Goal: Check status: Check status

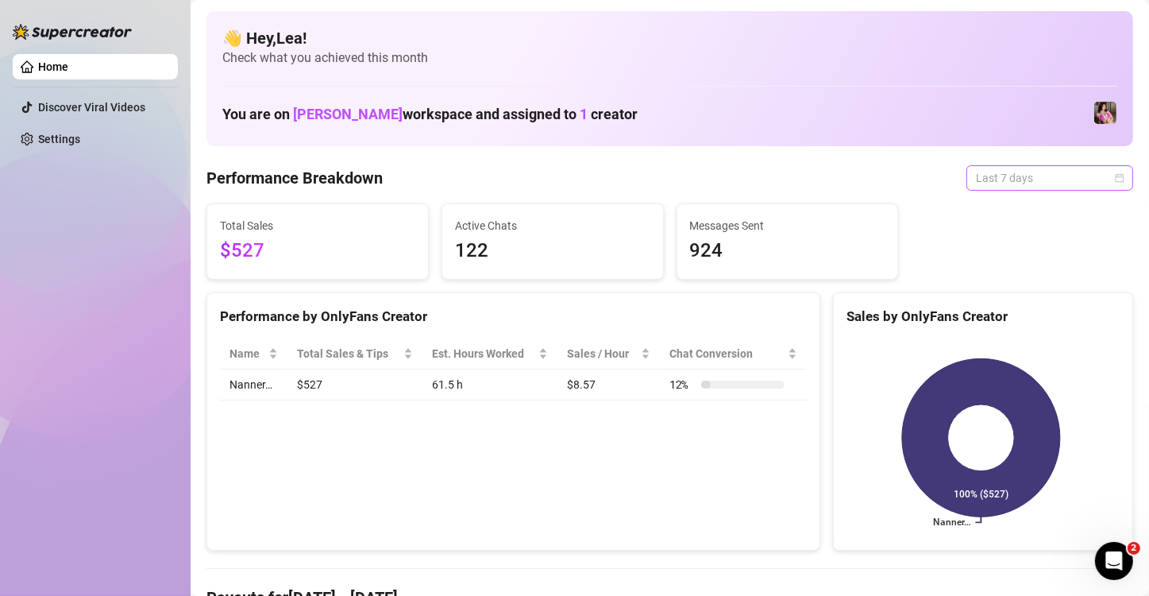
click at [1092, 176] on span "Last 7 days" at bounding box center [1050, 178] width 148 height 24
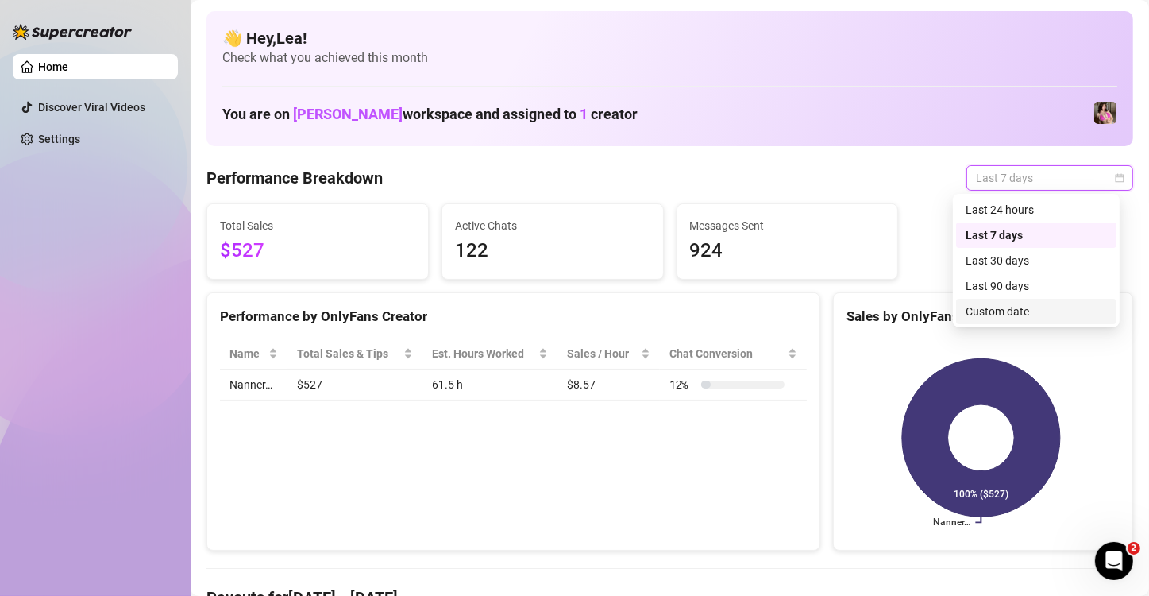
click at [1029, 309] on div "Custom date" at bounding box center [1036, 311] width 141 height 17
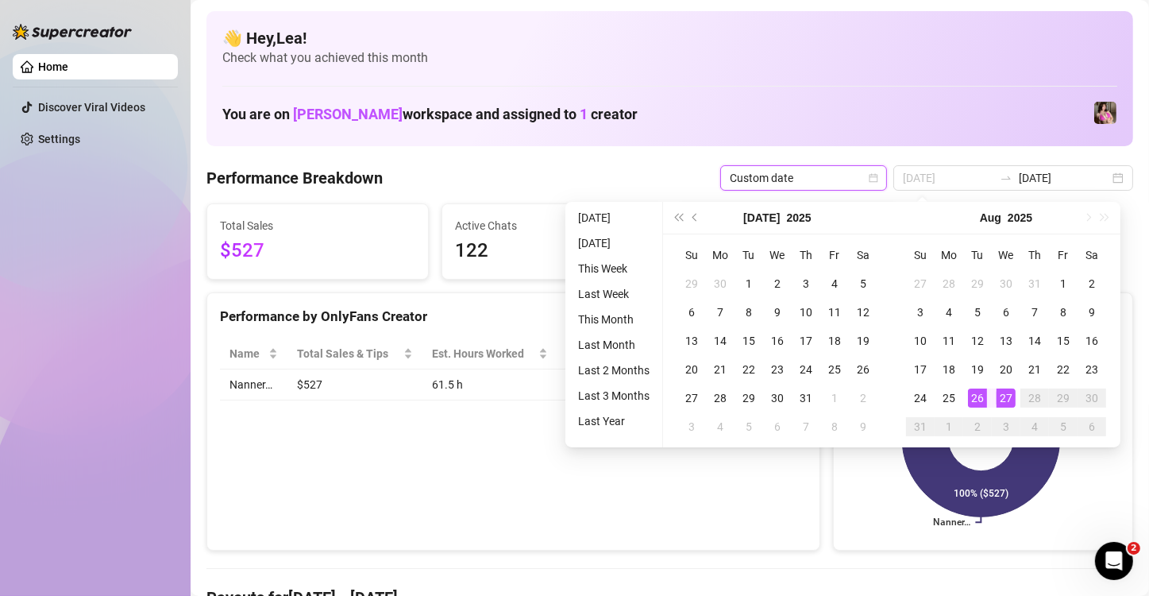
type input "[DATE]"
click at [1002, 401] on div "27" at bounding box center [1006, 397] width 19 height 19
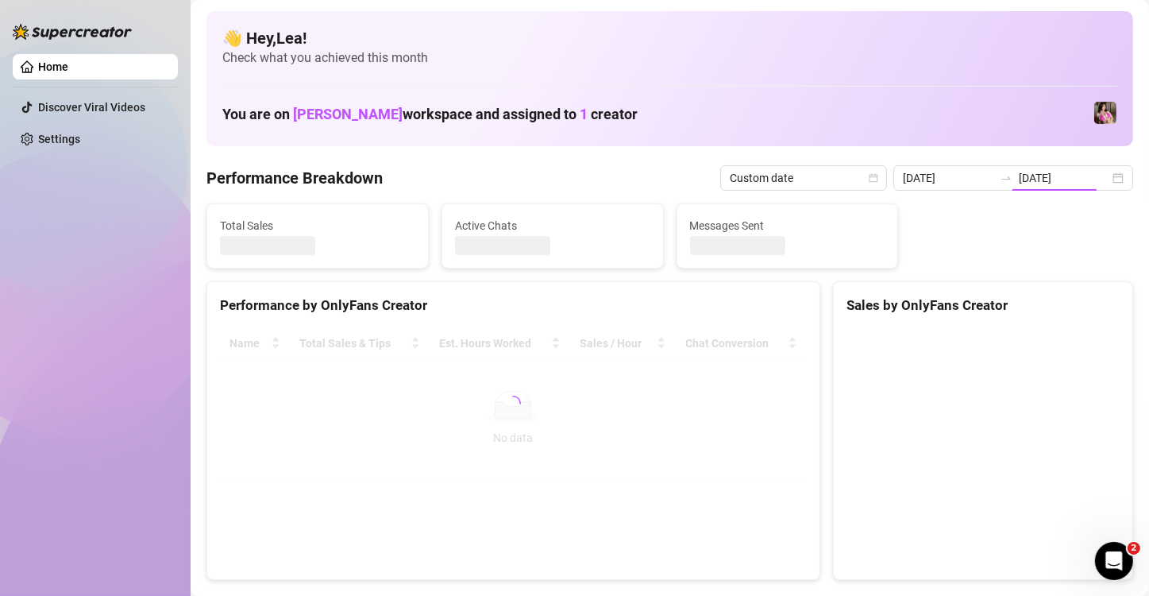
type input "[DATE]"
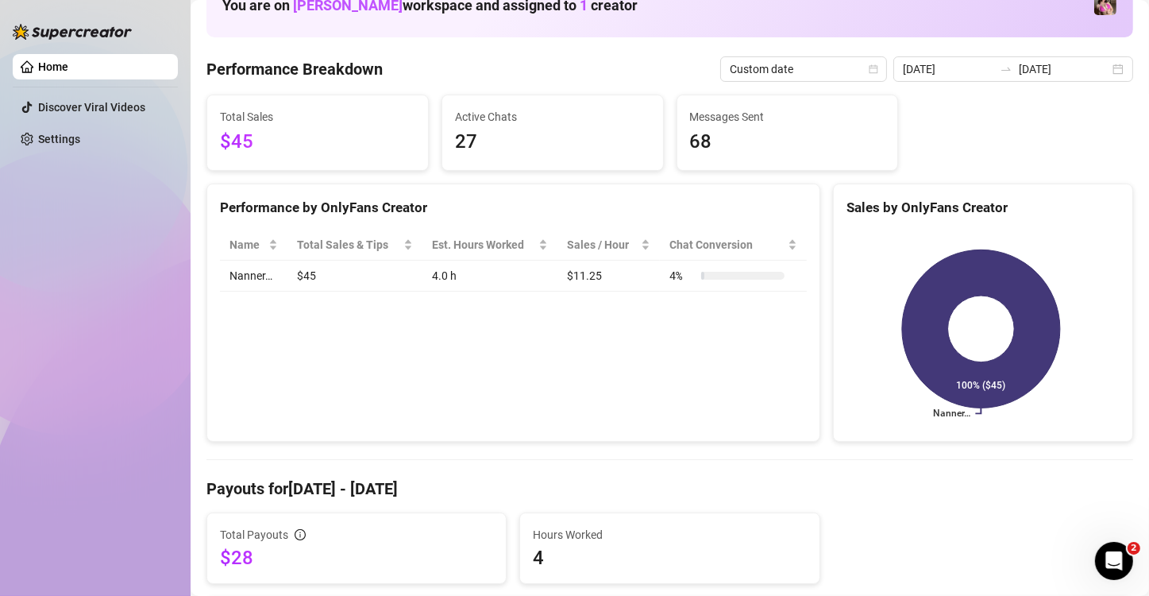
scroll to position [106, 0]
